Goal: Information Seeking & Learning: Understand process/instructions

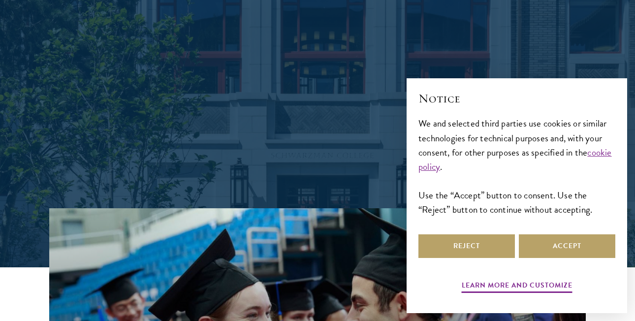
scroll to position [143, 0]
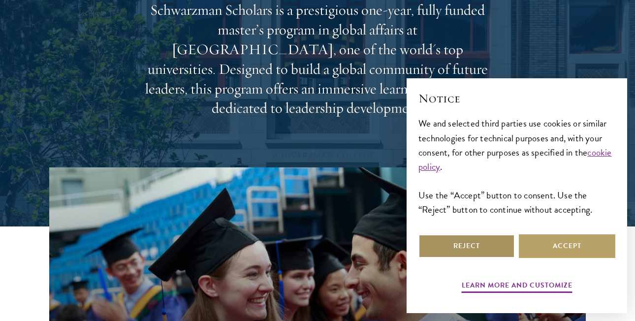
click at [498, 235] on button "Reject" at bounding box center [466, 246] width 96 height 24
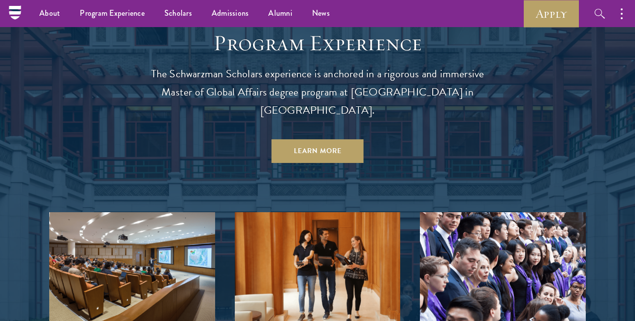
scroll to position [834, 0]
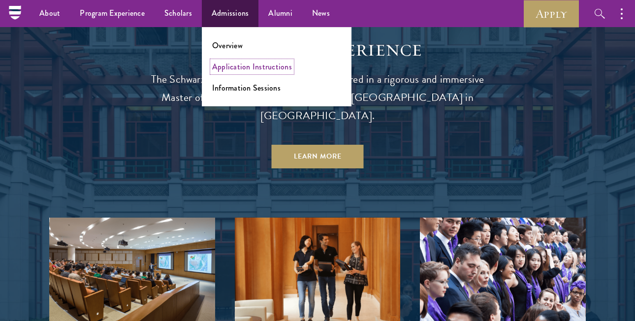
click at [250, 66] on link "Application Instructions" at bounding box center [252, 66] width 80 height 11
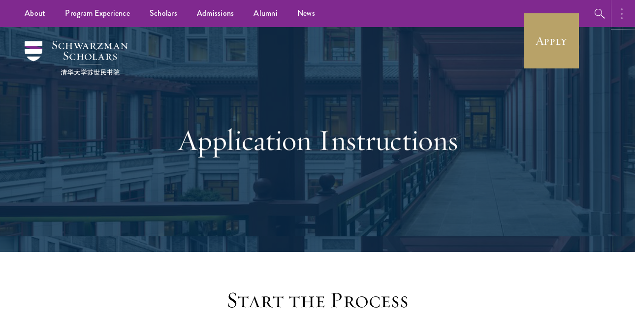
click at [623, 14] on button "button" at bounding box center [624, 13] width 22 height 27
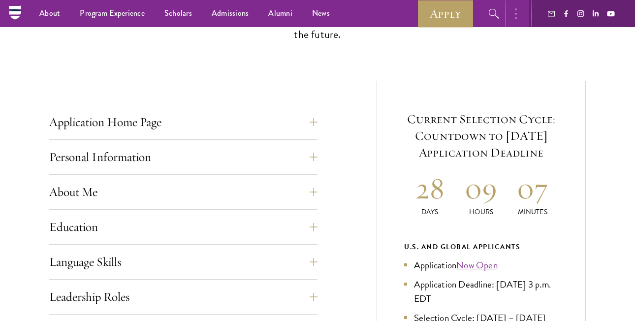
scroll to position [321, 0]
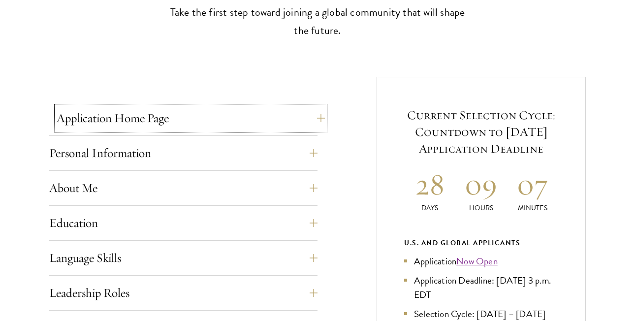
click at [248, 121] on button "Application Home Page" at bounding box center [191, 118] width 268 height 24
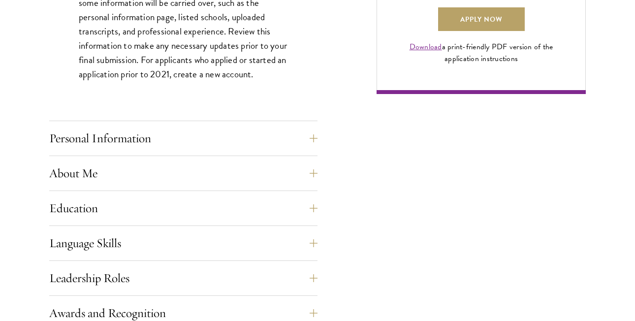
scroll to position [818, 0]
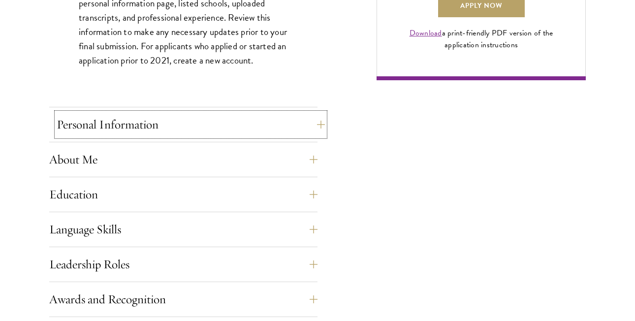
click at [256, 133] on button "Personal Information" at bounding box center [191, 125] width 268 height 24
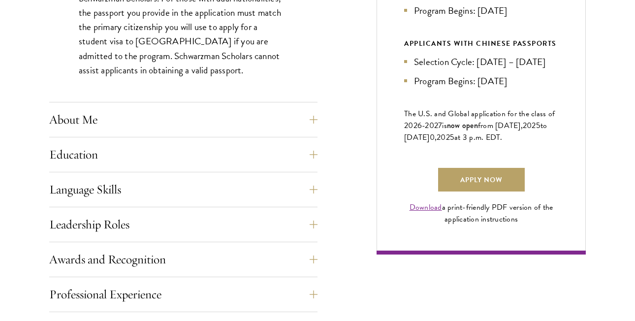
scroll to position [673, 0]
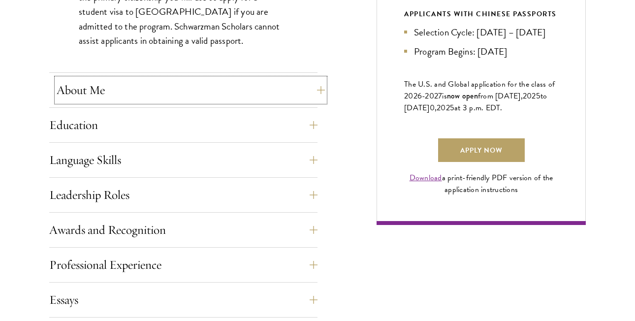
click at [225, 91] on button "About Me" at bounding box center [191, 90] width 268 height 24
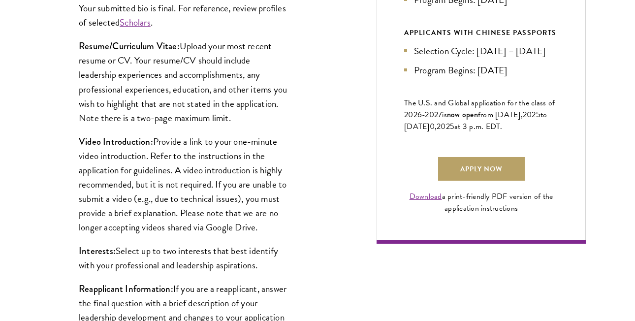
scroll to position [659, 0]
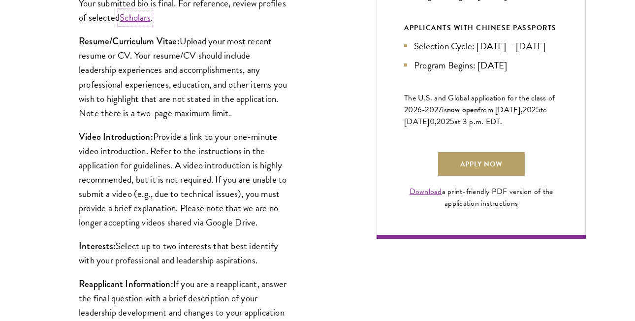
click at [151, 18] on link "Scholars" at bounding box center [135, 17] width 31 height 14
click at [244, 51] on p "Resume/Curriculum Vitae: Upload your most recent resume or CV. Your resume/CV s…" at bounding box center [183, 77] width 209 height 86
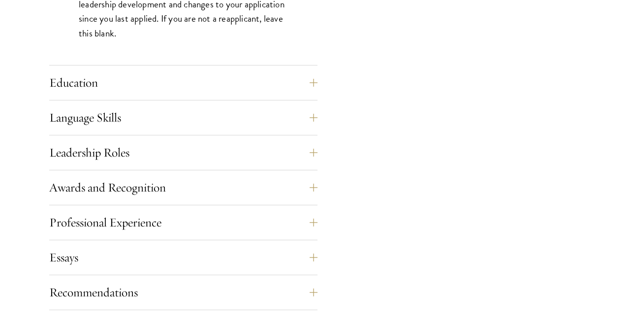
scroll to position [974, 0]
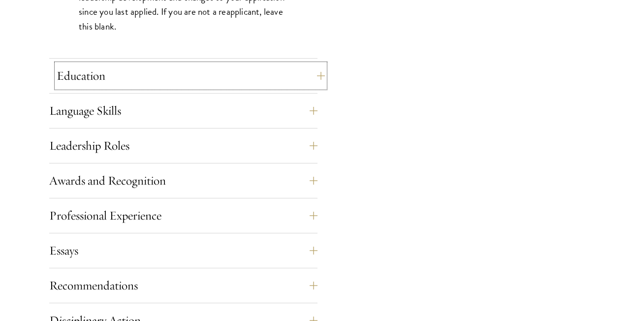
click at [244, 70] on button "Education" at bounding box center [191, 76] width 268 height 24
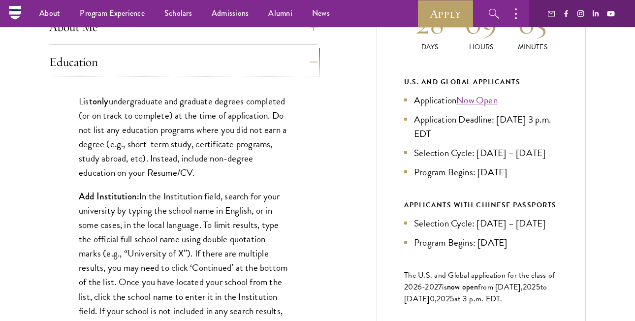
scroll to position [477, 0]
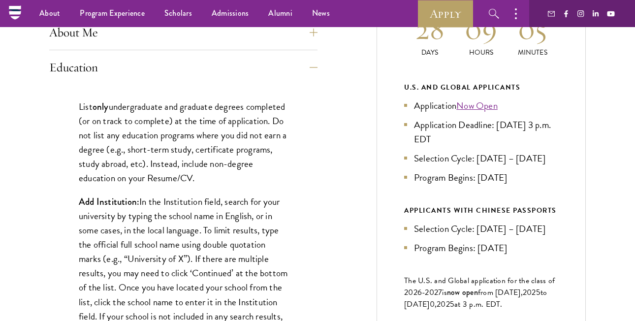
click at [236, 134] on p "List only undergraduate and graduate degrees completed (or on track to complete…" at bounding box center [183, 142] width 209 height 86
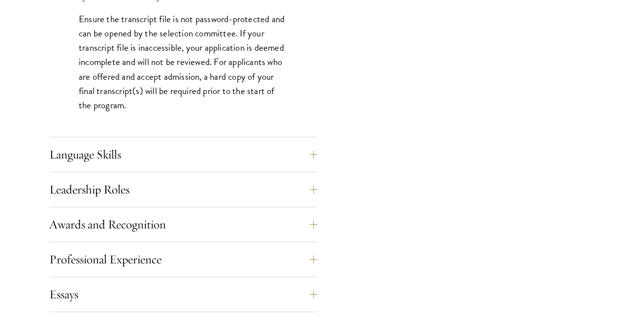
scroll to position [1677, 0]
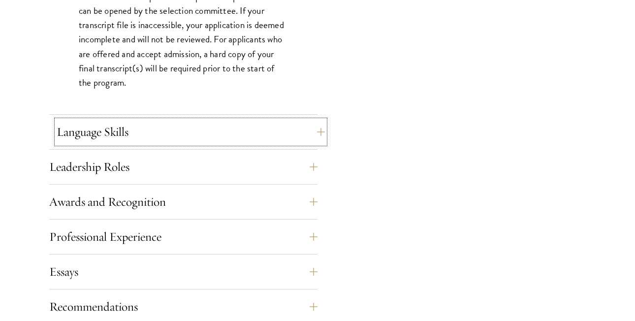
click at [242, 140] on button "Language Skills" at bounding box center [191, 132] width 268 height 24
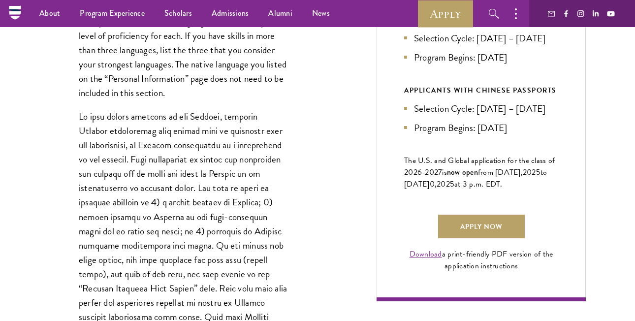
scroll to position [587, 0]
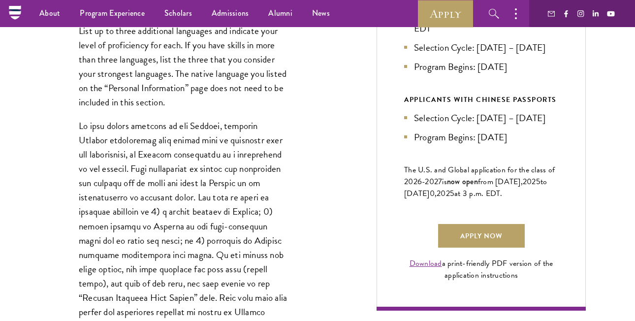
click at [267, 172] on p at bounding box center [183, 269] width 209 height 300
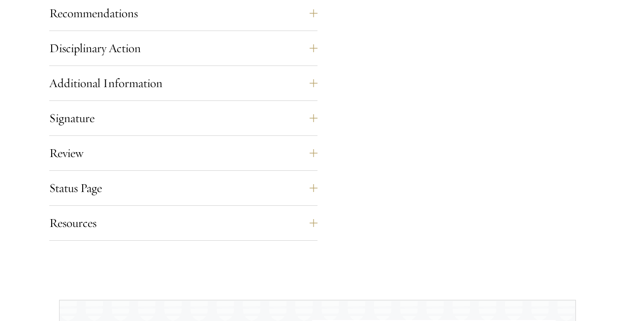
scroll to position [1257, 0]
